Goal: Task Accomplishment & Management: Complete application form

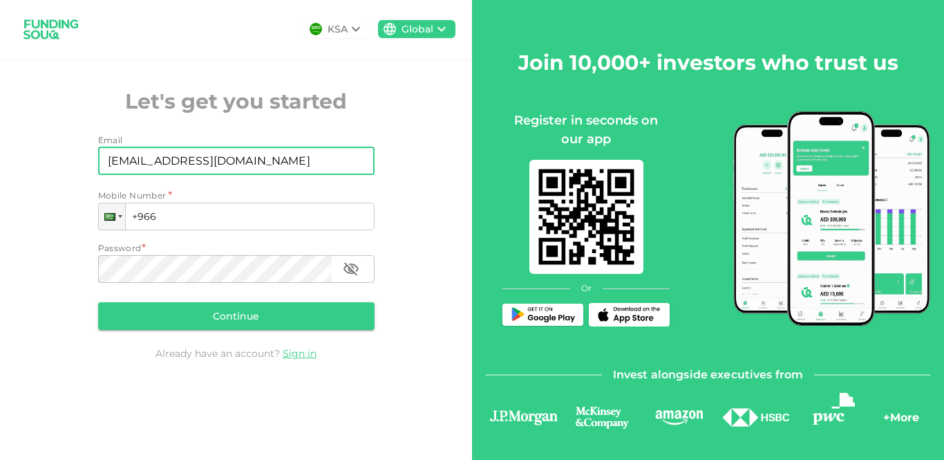
type input "[EMAIL_ADDRESS][DOMAIN_NAME]"
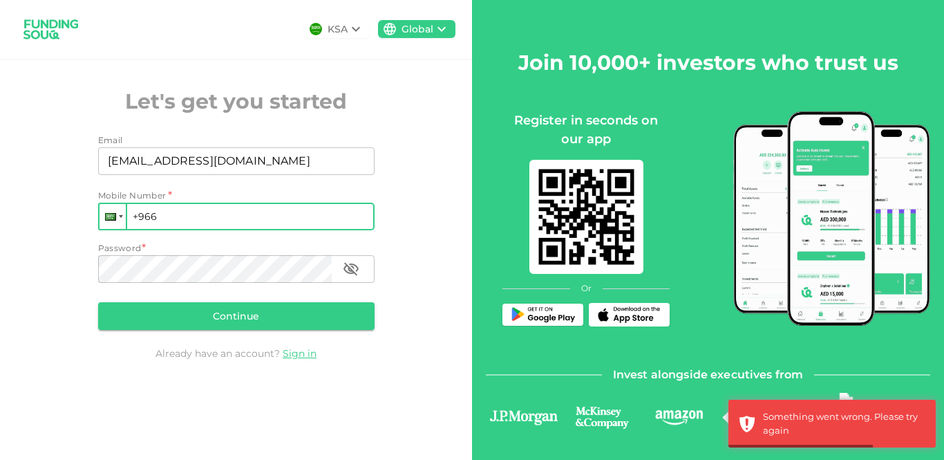
click at [106, 216] on div at bounding box center [110, 217] width 11 height 8
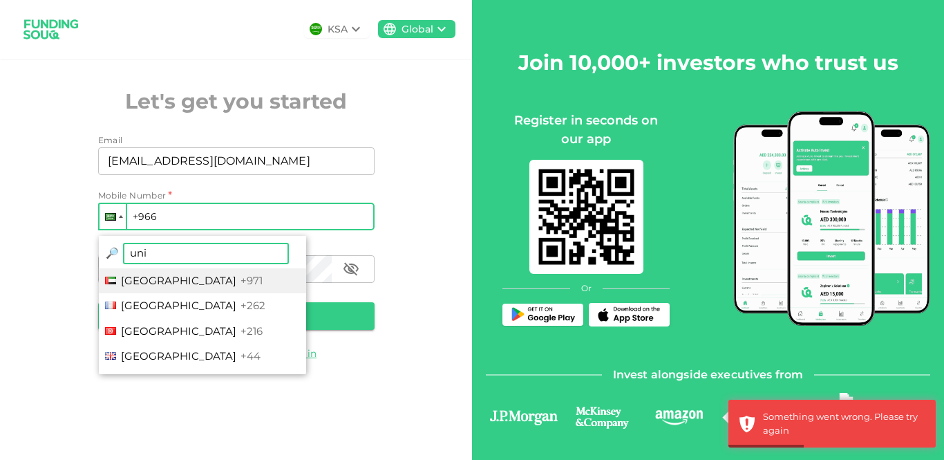
type input "unit"
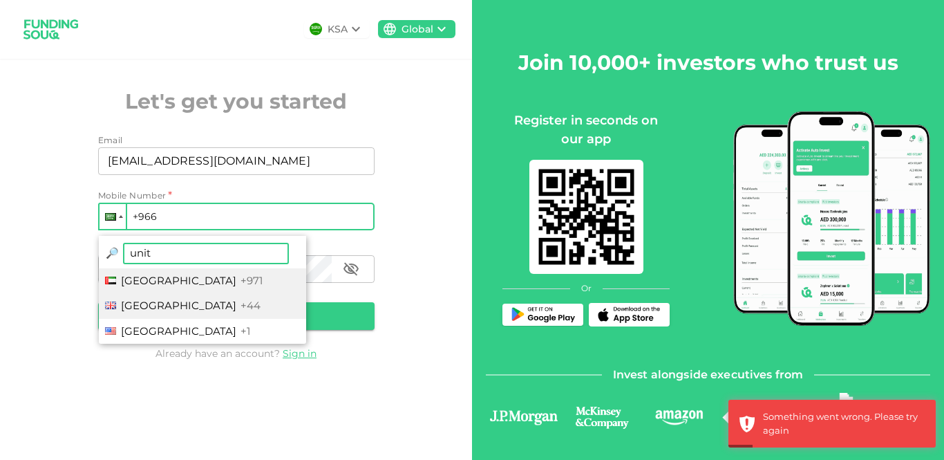
click at [146, 303] on span "[GEOGRAPHIC_DATA]" at bounding box center [178, 305] width 115 height 13
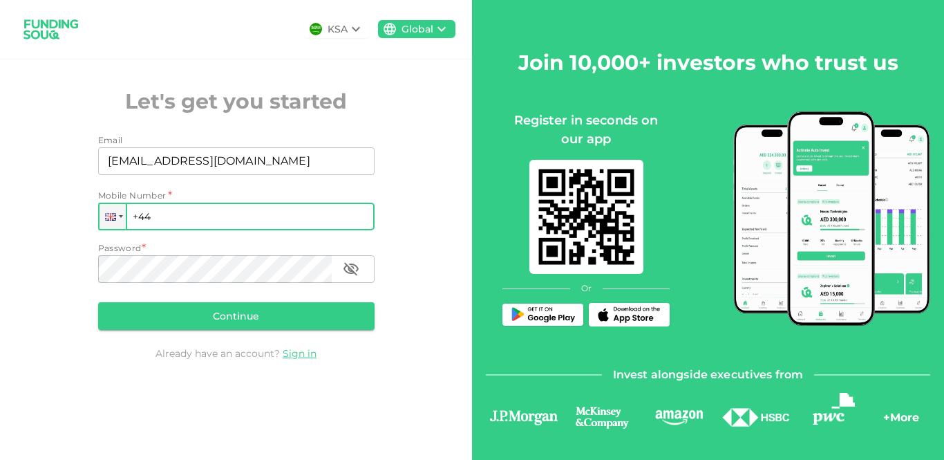
click at [182, 207] on input "+44" at bounding box center [236, 216] width 276 height 28
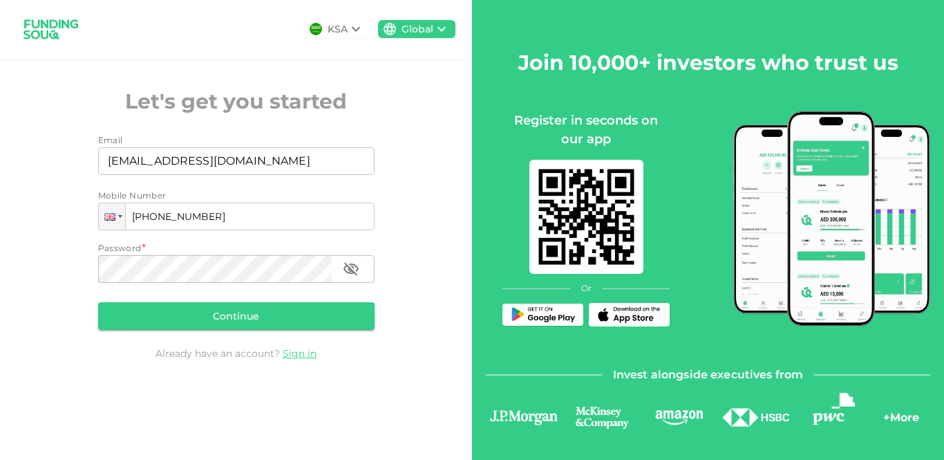
type input "[PHONE_NUMBER]"
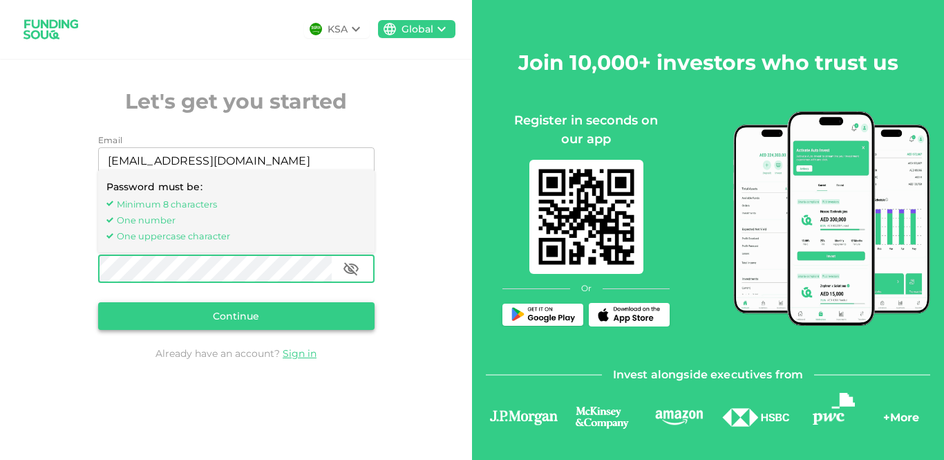
click at [205, 305] on button "Continue" at bounding box center [236, 316] width 276 height 28
